Goal: Transaction & Acquisition: Subscribe to service/newsletter

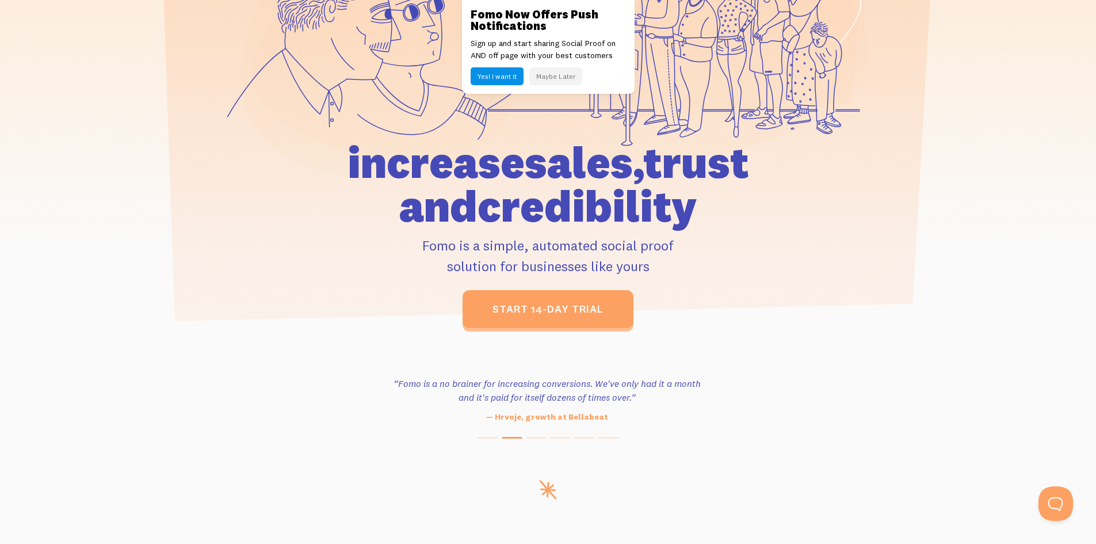
scroll to position [230, 0]
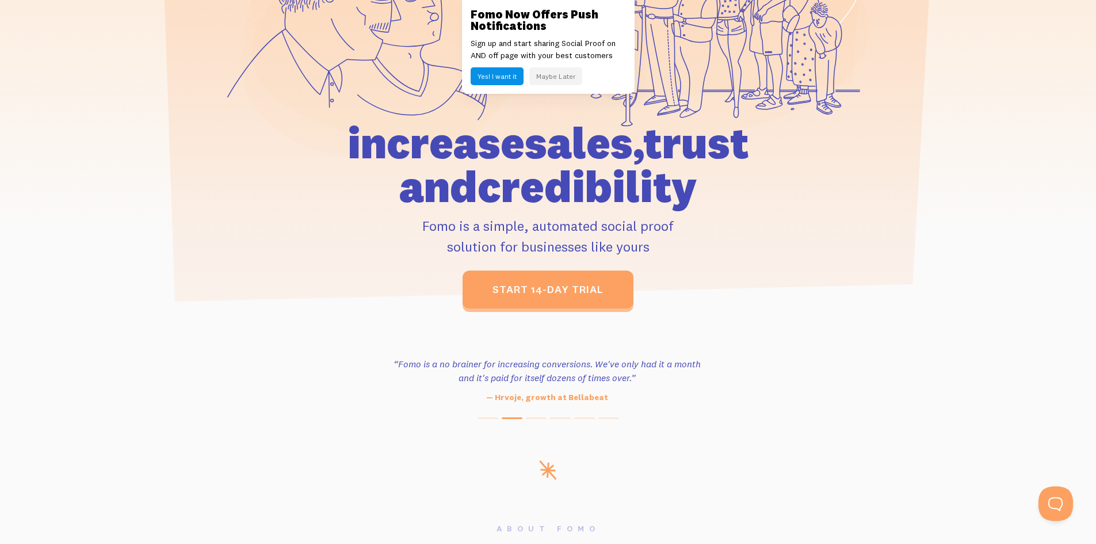
click at [561, 80] on button "Maybe Later" at bounding box center [555, 76] width 53 height 18
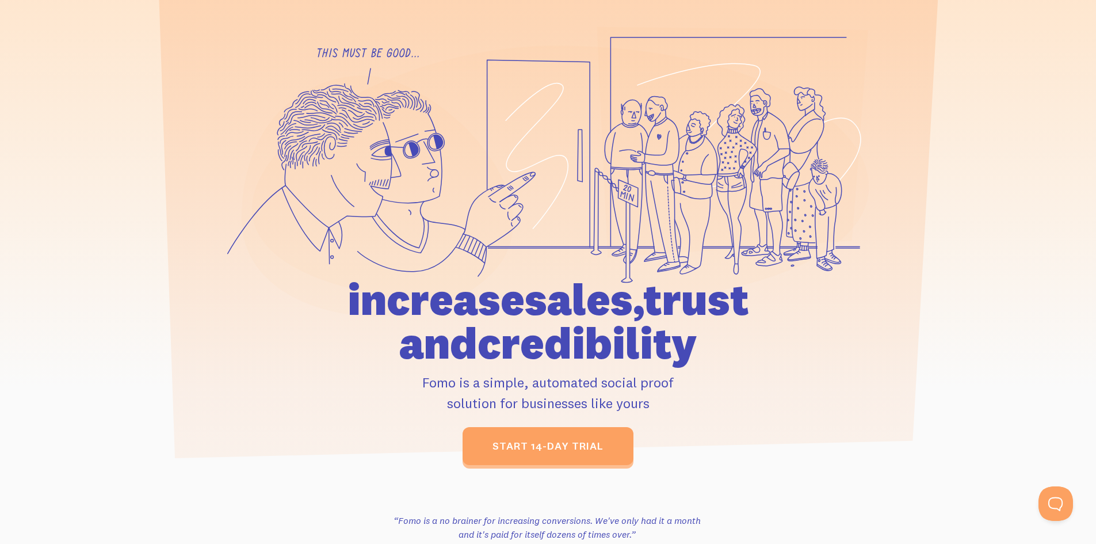
scroll to position [0, 0]
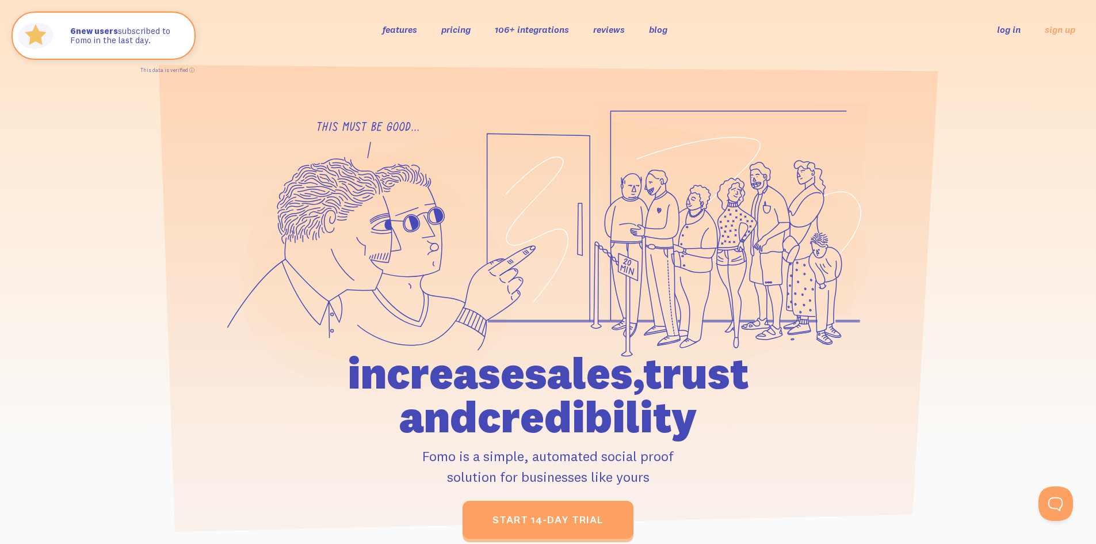
click at [1004, 30] on link "log in" at bounding box center [1009, 30] width 24 height 12
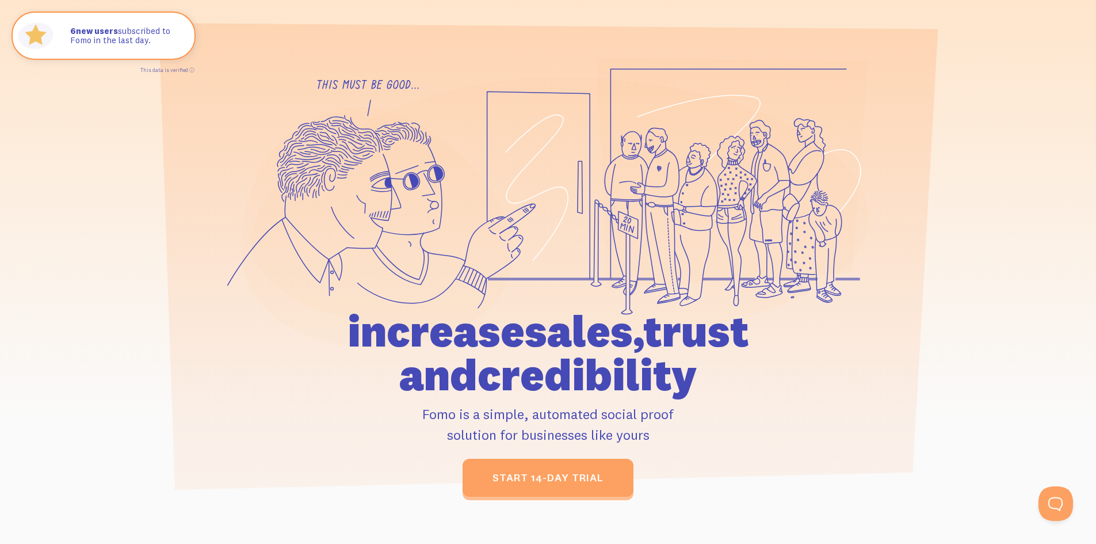
scroll to position [192, 0]
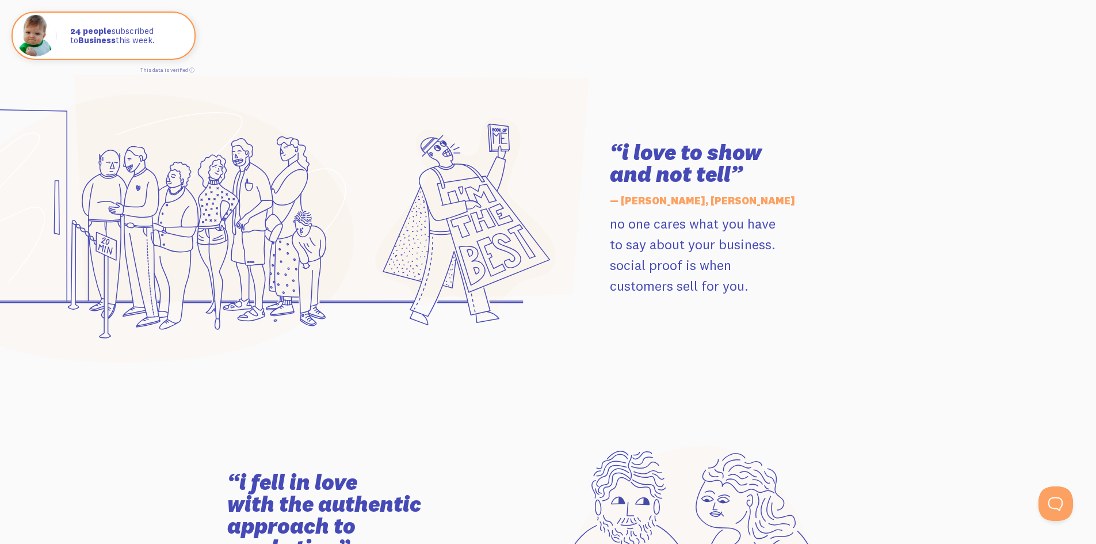
scroll to position [5754, 0]
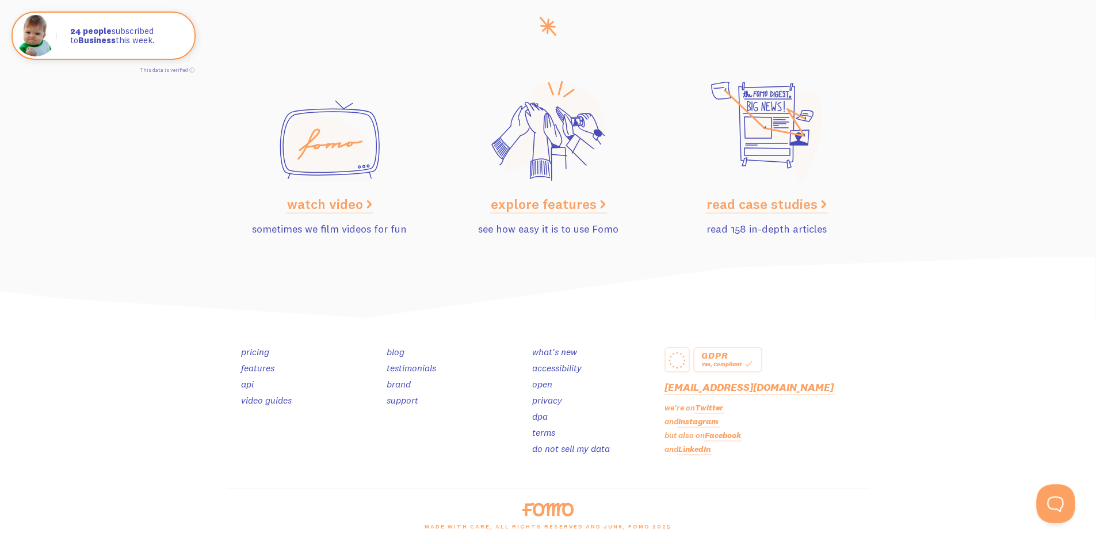
click at [1045, 500] on button "Open Beacon popover" at bounding box center [1053, 501] width 35 height 35
click at [1051, 500] on button "Open Beacon popover" at bounding box center [1053, 501] width 35 height 35
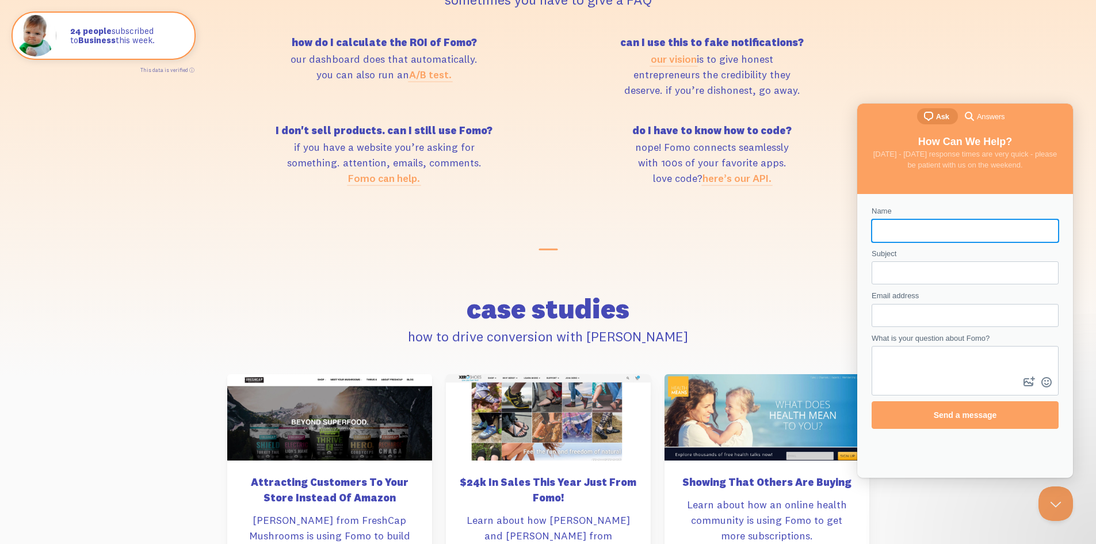
scroll to position [5068, 0]
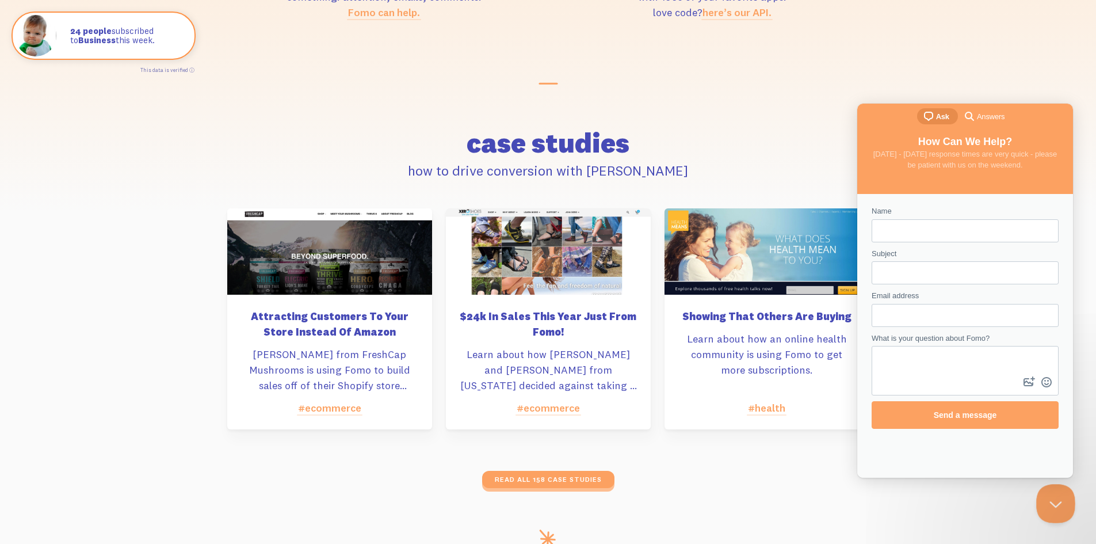
click at [1053, 499] on button "Close Beacon popover" at bounding box center [1053, 501] width 35 height 35
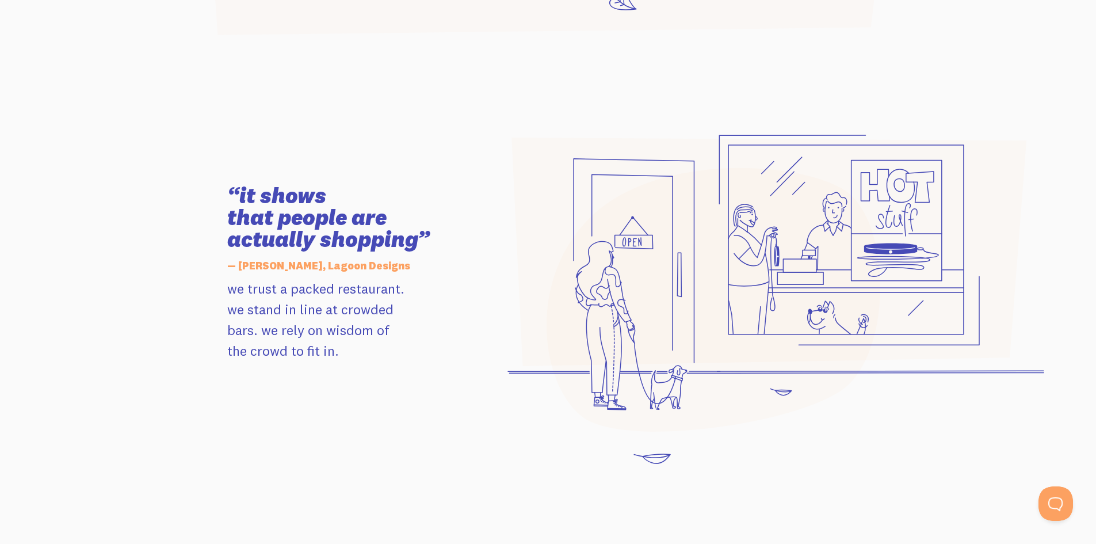
scroll to position [0, 0]
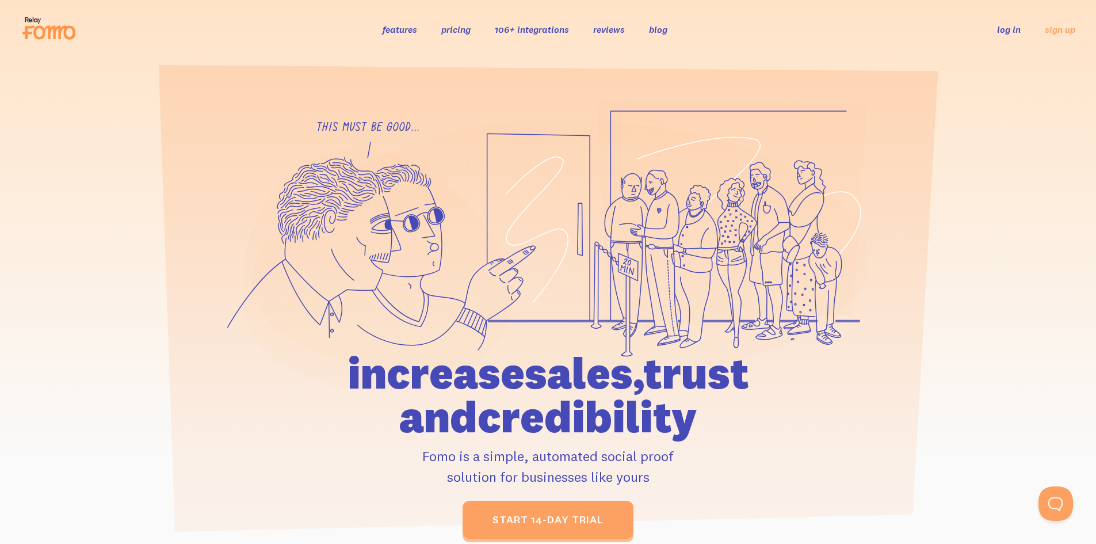
click at [452, 25] on link "pricing" at bounding box center [455, 30] width 29 height 12
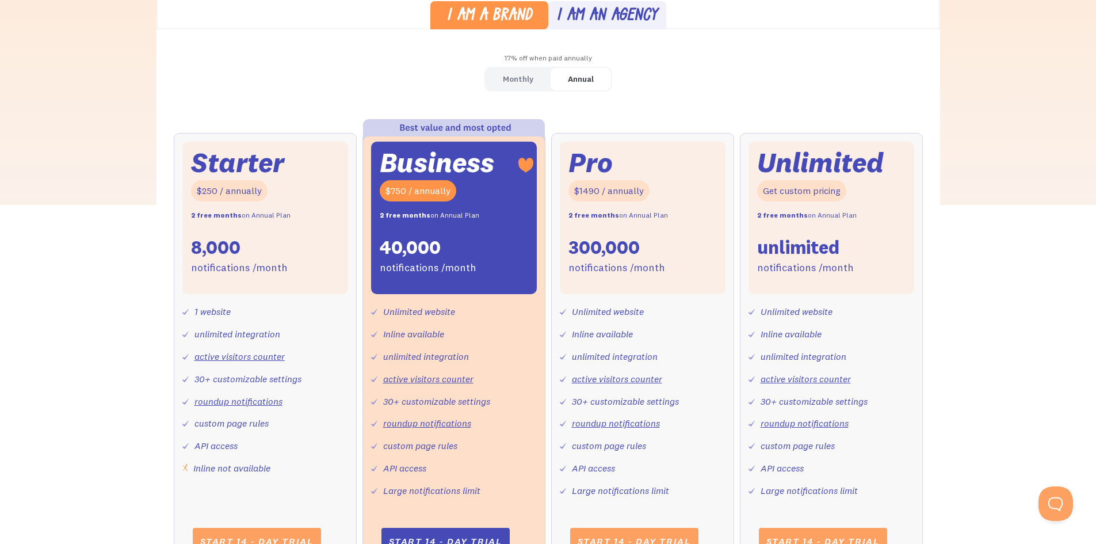
scroll to position [58, 0]
